Goal: Find specific page/section: Find specific page/section

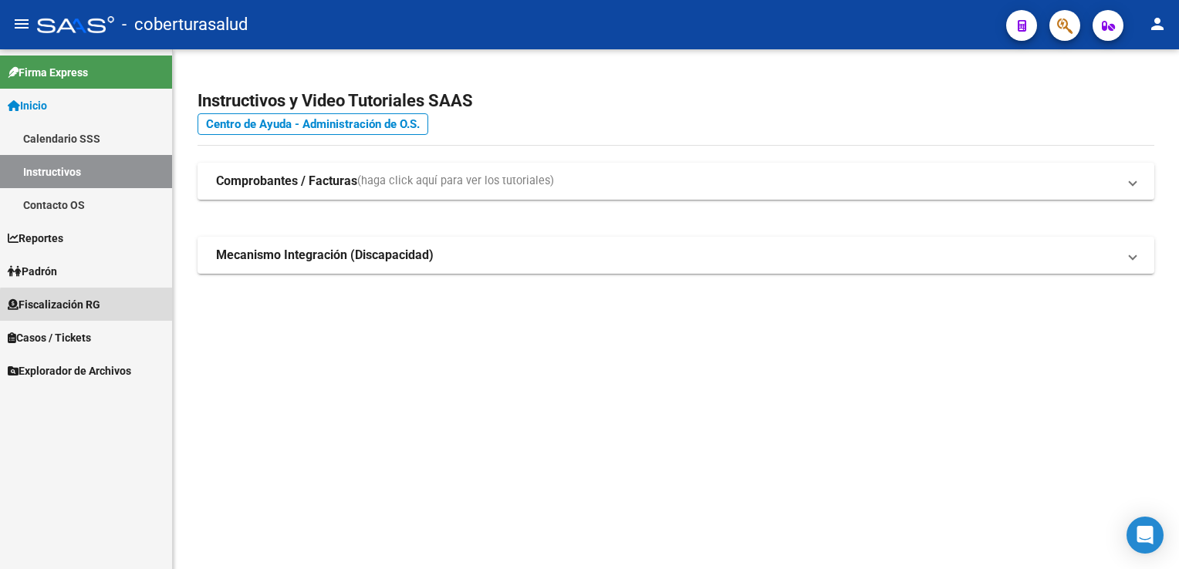
click at [99, 307] on span "Fiscalización RG" at bounding box center [54, 304] width 93 height 17
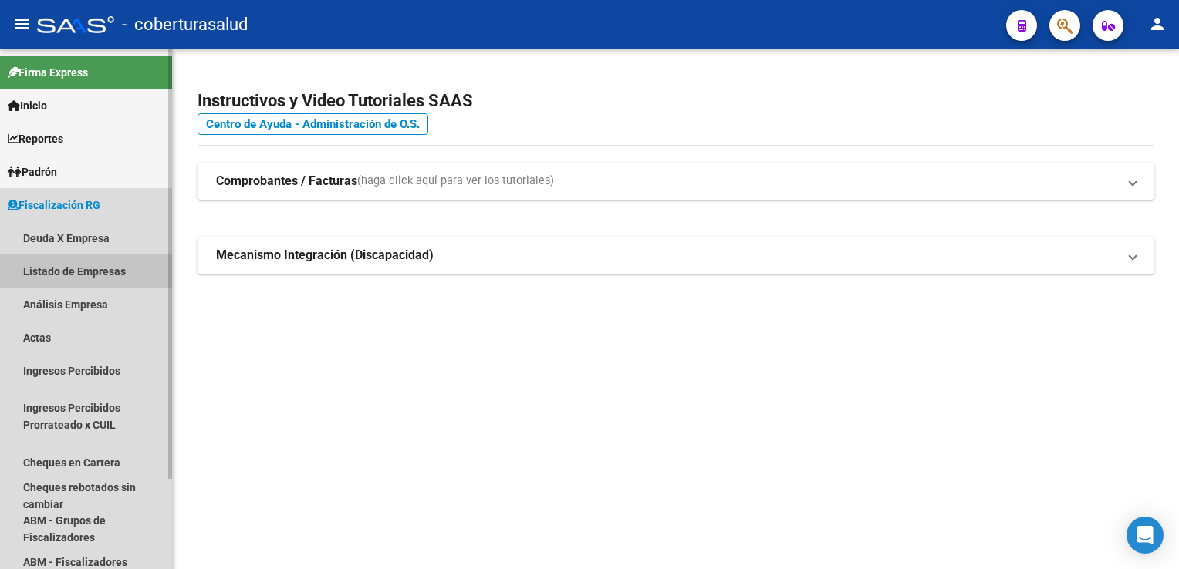
click at [95, 269] on link "Listado de Empresas" at bounding box center [86, 271] width 172 height 33
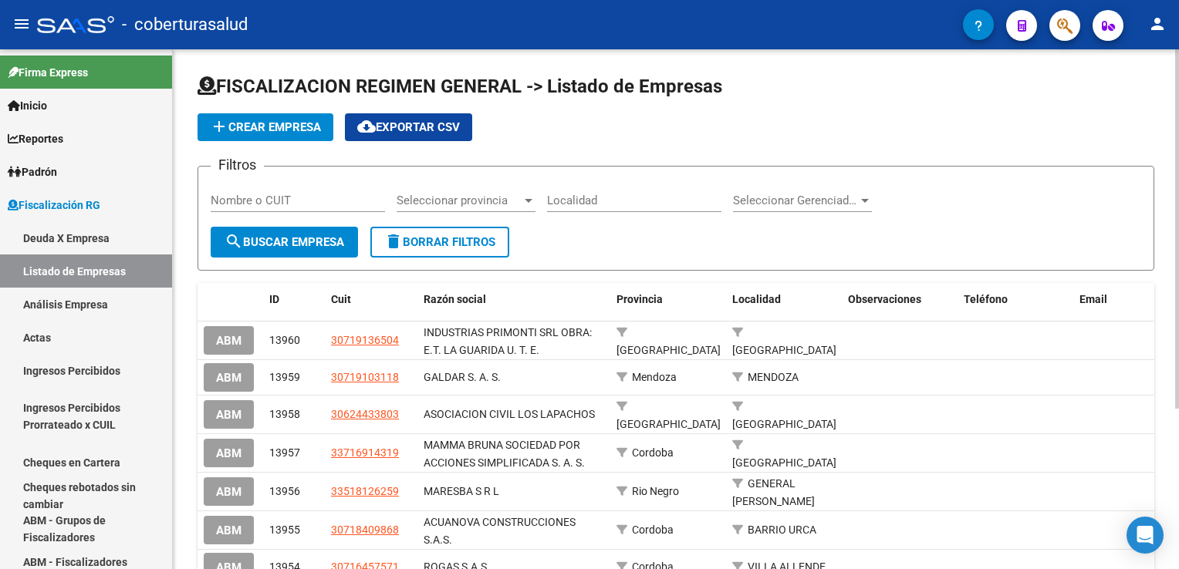
click at [302, 201] on input "Nombre o CUIT" at bounding box center [298, 201] width 174 height 14
paste input "30715375067"
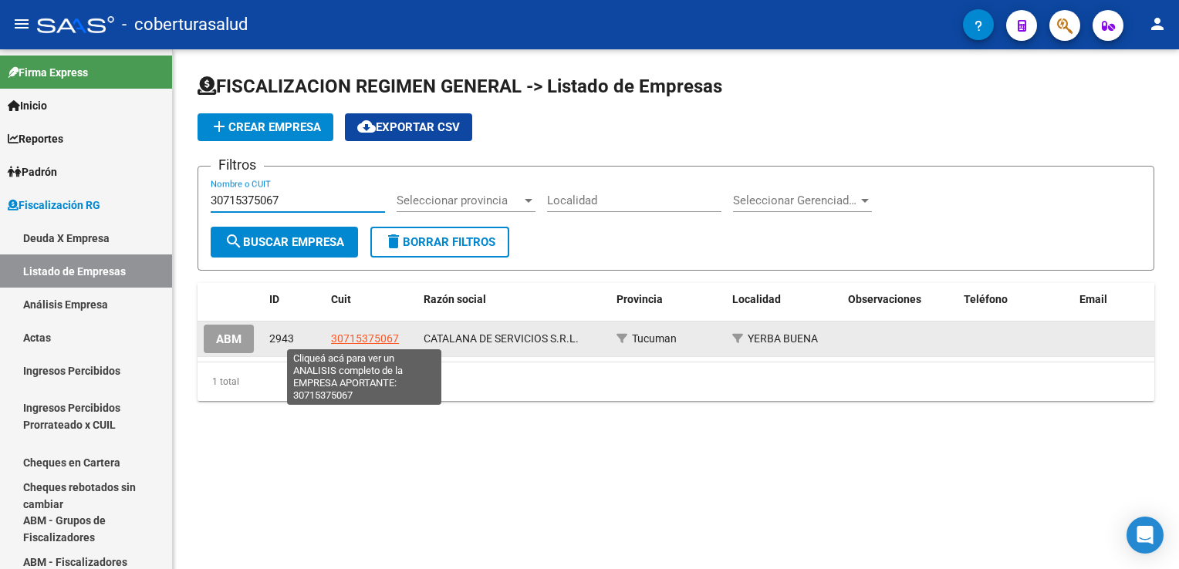
type input "30715375067"
click at [370, 339] on span "30715375067" at bounding box center [365, 339] width 68 height 12
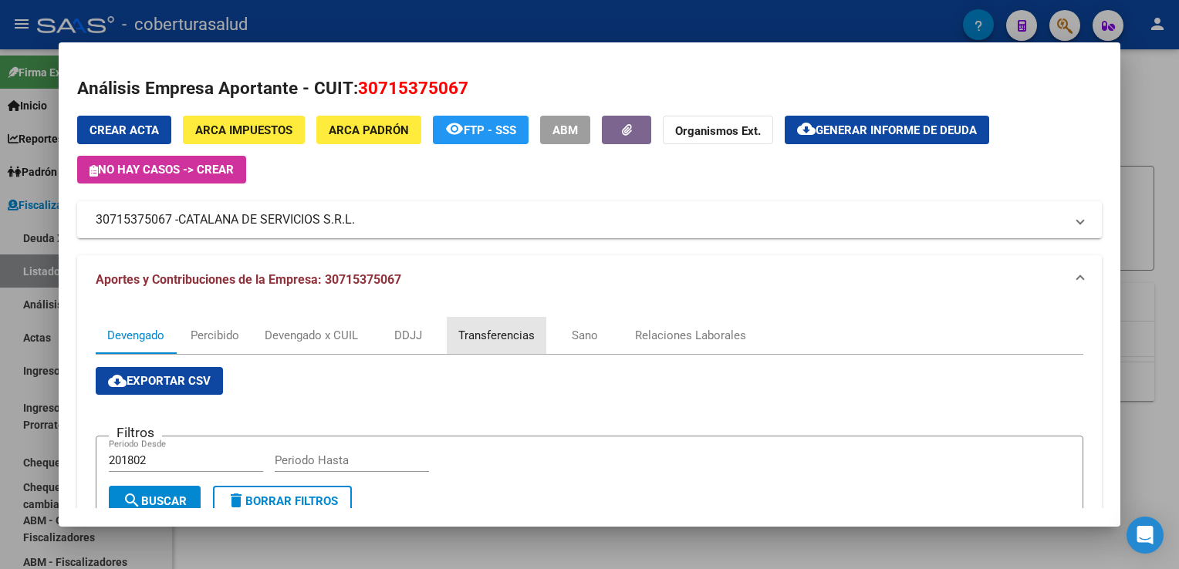
click at [491, 341] on div "Transferencias" at bounding box center [496, 335] width 76 height 17
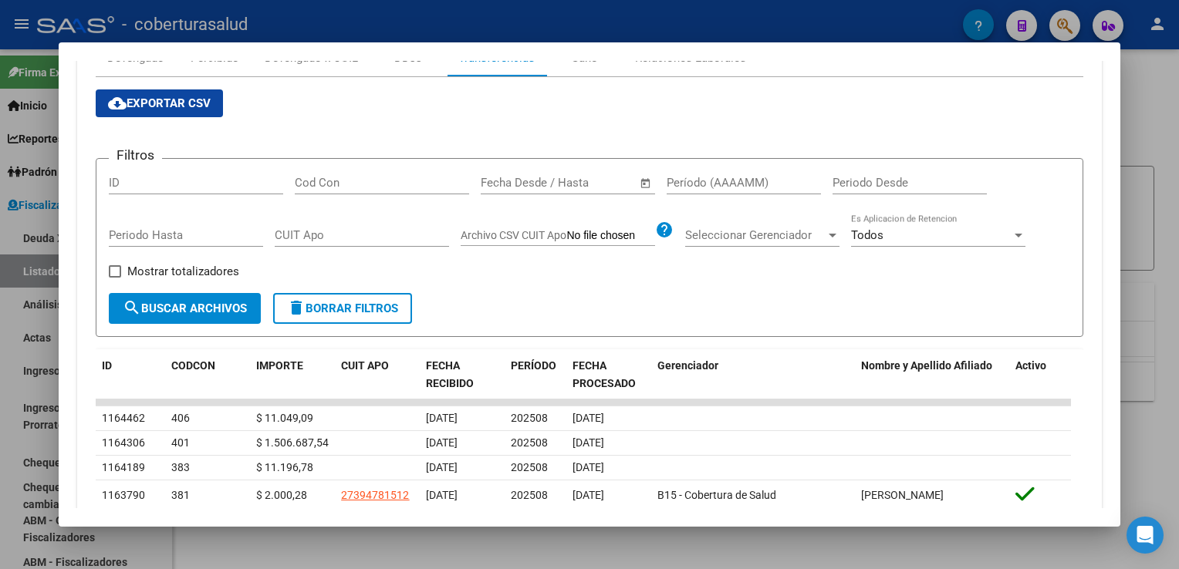
scroll to position [463, 0]
